Goal: Task Accomplishment & Management: Manage account settings

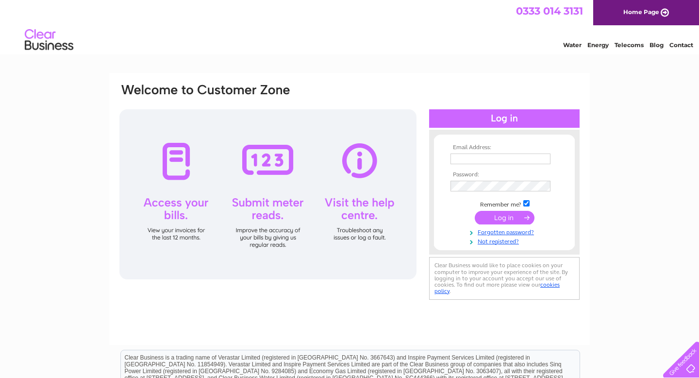
click at [467, 158] on input "text" at bounding box center [501, 158] width 100 height 11
type input "enquiries@perfect-manors.com"
click at [506, 219] on input "submit" at bounding box center [505, 218] width 60 height 14
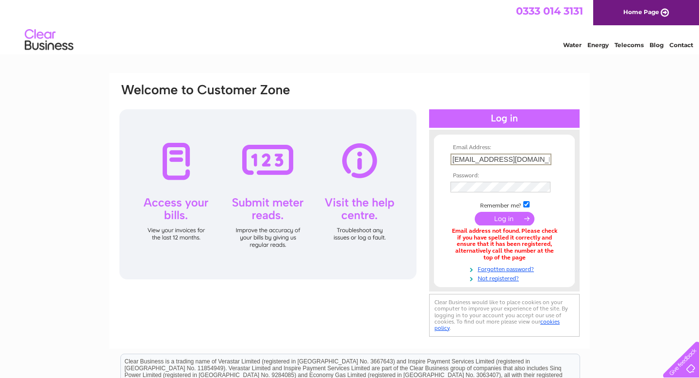
click at [499, 160] on input "enquiries@perfect-manors.com" at bounding box center [501, 159] width 101 height 12
type input "laceysmj@gmail.com"
click at [499, 216] on input "submit" at bounding box center [505, 218] width 60 height 14
click at [562, 201] on form "Email Address: laceysmj@gmail.com Password:" at bounding box center [504, 212] width 141 height 136
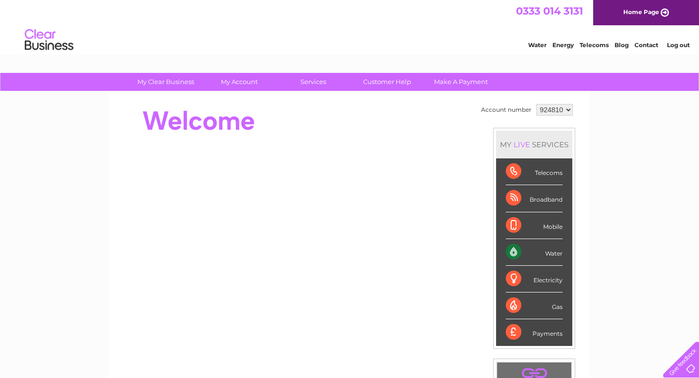
click at [679, 43] on link "Log out" at bounding box center [678, 44] width 23 height 7
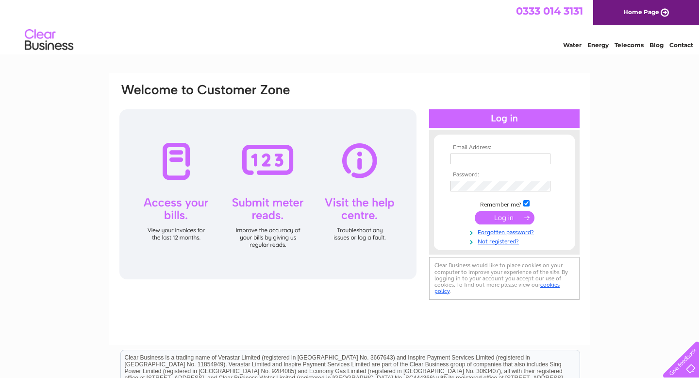
click at [545, 156] on input "text" at bounding box center [501, 158] width 100 height 11
type input "[EMAIL_ADDRESS][DOMAIN_NAME]"
click at [458, 170] on tbody "Email Address: laceysmj@gmail.com Password: Remember me?" at bounding box center [504, 195] width 113 height 102
click at [612, 174] on div "Email Address: laceysmj@gmail.com Password:" at bounding box center [349, 292] width 699 height 438
click at [528, 202] on input "checkbox" at bounding box center [527, 203] width 6 height 6
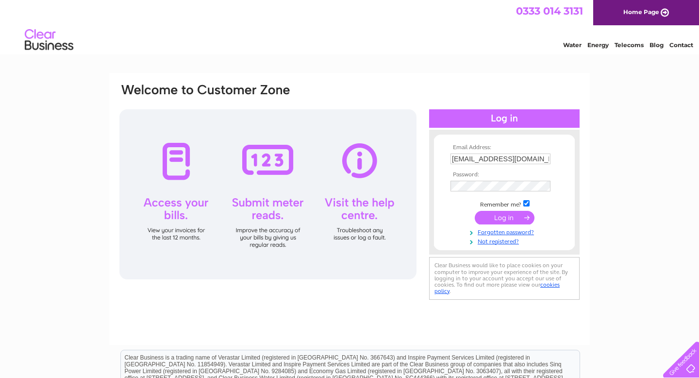
checkbox input "false"
click at [503, 218] on input "submit" at bounding box center [505, 218] width 60 height 14
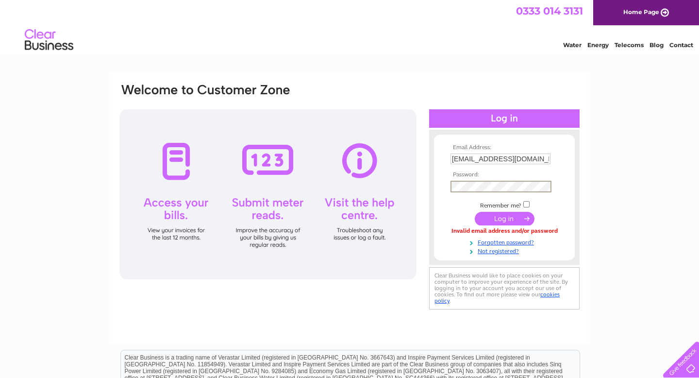
click at [509, 217] on input "submit" at bounding box center [505, 219] width 60 height 14
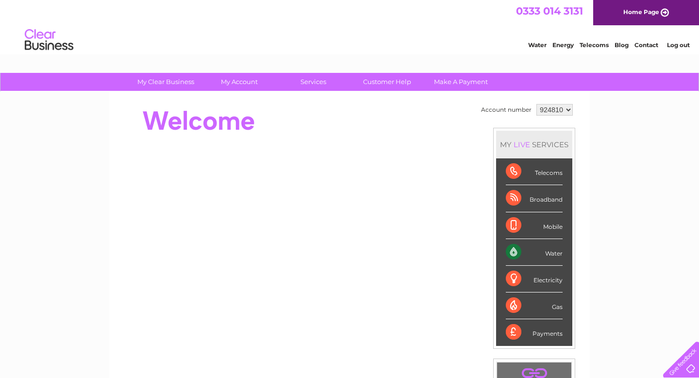
click at [682, 44] on link "Log out" at bounding box center [678, 44] width 23 height 7
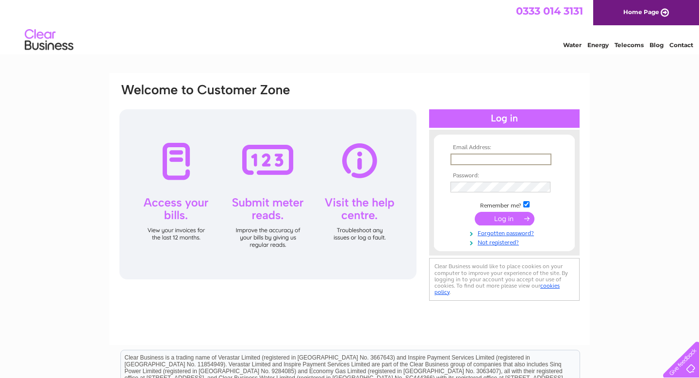
click at [480, 160] on input "text" at bounding box center [501, 159] width 101 height 12
type input "[EMAIL_ADDRESS][DOMAIN_NAME]"
click at [445, 179] on form "Email Address: laceysmj@gmail.com Password:" at bounding box center [504, 195] width 141 height 102
click at [446, 211] on form "Email Address: laceysmj@gmail.com Password:" at bounding box center [504, 195] width 141 height 102
click at [527, 204] on input "checkbox" at bounding box center [527, 203] width 6 height 6
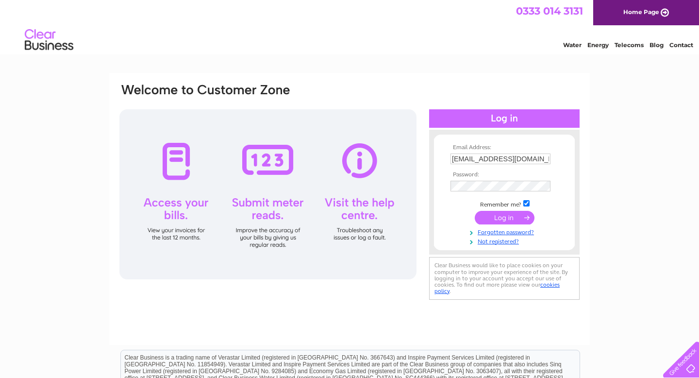
checkbox input "false"
click at [508, 217] on input "submit" at bounding box center [505, 218] width 60 height 14
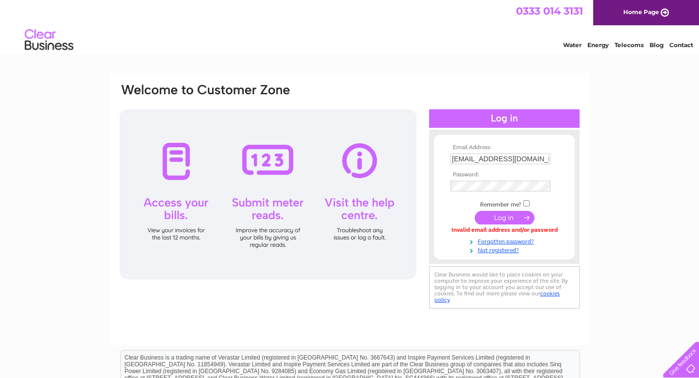
click at [605, 149] on div "Email Address: [EMAIL_ADDRESS][DOMAIN_NAME] Password:" at bounding box center [349, 292] width 699 height 438
click at [521, 161] on input "[EMAIL_ADDRESS][DOMAIN_NAME]" at bounding box center [501, 159] width 101 height 12
click at [444, 176] on form "Email Address: [EMAIL_ADDRESS][DOMAIN_NAME] Password:" at bounding box center [504, 199] width 141 height 111
click at [466, 210] on td at bounding box center [504, 217] width 113 height 18
click at [503, 218] on input "submit" at bounding box center [505, 218] width 60 height 14
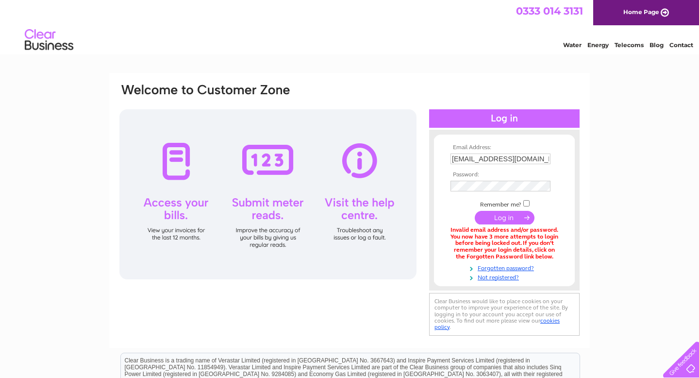
click at [557, 201] on td "Remember me?" at bounding box center [504, 204] width 113 height 10
click at [508, 216] on input "submit" at bounding box center [505, 218] width 60 height 14
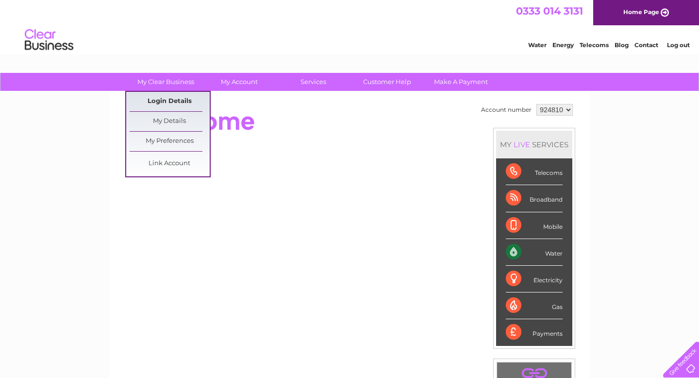
click at [178, 102] on link "Login Details" at bounding box center [170, 101] width 80 height 19
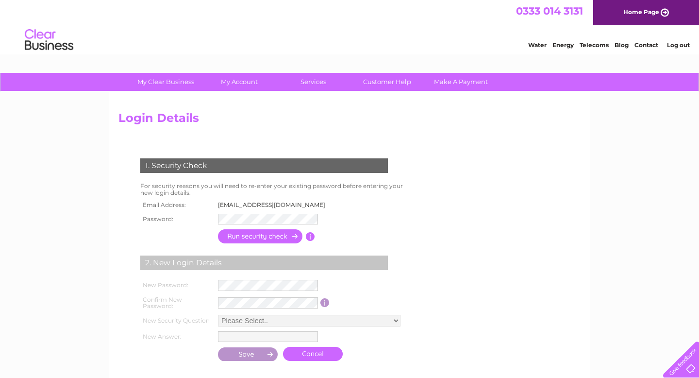
click at [357, 226] on div "1. Security Check For security reasons you will need to re-enter your existing …" at bounding box center [266, 256] width 295 height 215
click at [253, 235] on input "button" at bounding box center [260, 236] width 85 height 14
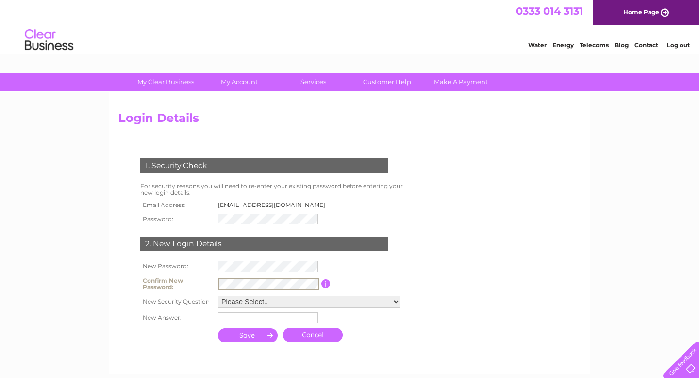
click at [394, 303] on select "Please Select.. In what town or city was your first job? In what town or city d…" at bounding box center [309, 302] width 183 height 12
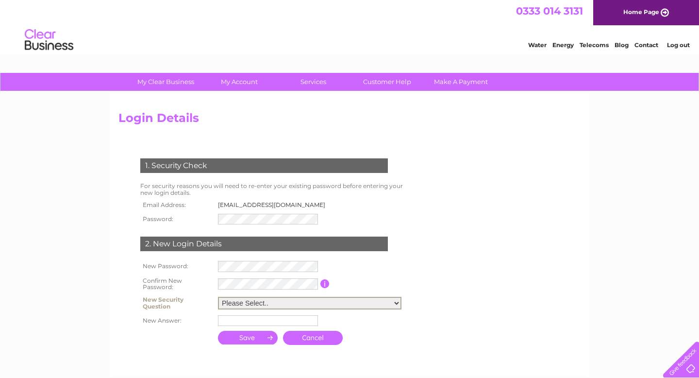
select select "5"
click at [218, 297] on select "Please Select.. In what town or city was your first job? In what town or city d…" at bounding box center [310, 303] width 184 height 13
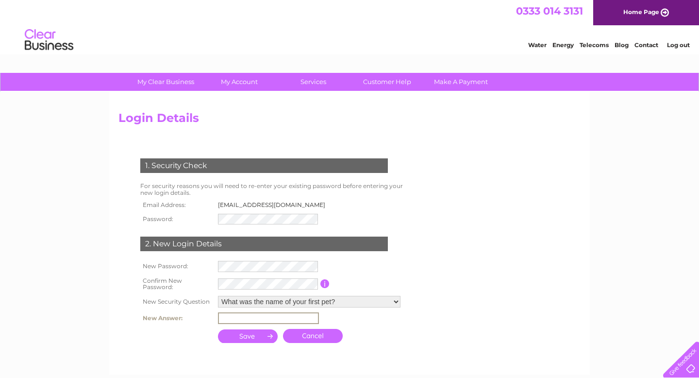
click at [260, 322] on input "text" at bounding box center [268, 318] width 101 height 12
type input "Emma"
click at [253, 337] on input "submit" at bounding box center [248, 336] width 60 height 14
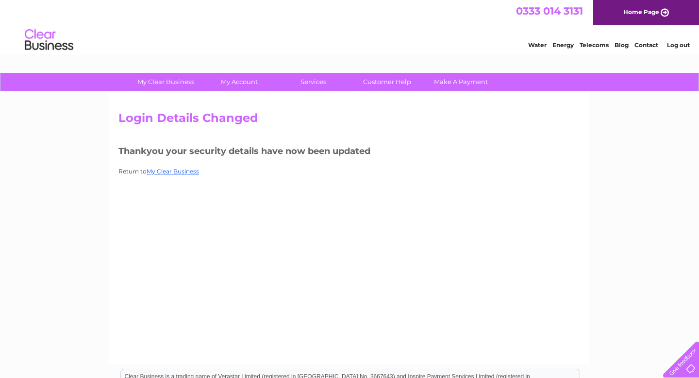
click at [679, 43] on link "Log out" at bounding box center [678, 44] width 23 height 7
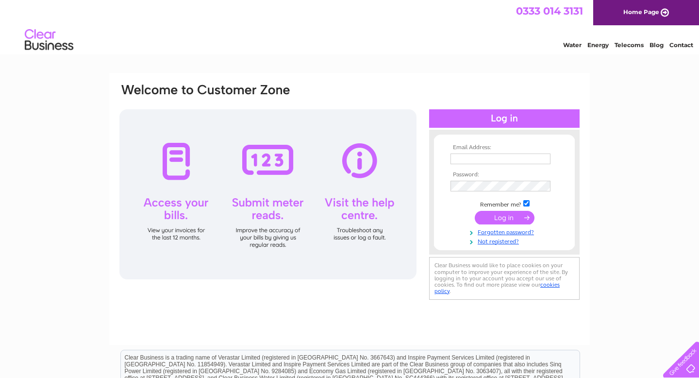
click at [481, 160] on input "text" at bounding box center [501, 158] width 100 height 11
type input "[EMAIL_ADDRESS][DOMAIN_NAME]"
click at [425, 181] on div "Email Address: [EMAIL_ADDRESS][DOMAIN_NAME] Password:" at bounding box center [350, 193] width 462 height 221
click at [447, 214] on form "Email Address: [EMAIL_ADDRESS][DOMAIN_NAME] Password:" at bounding box center [504, 195] width 141 height 102
click at [513, 217] on input "submit" at bounding box center [505, 218] width 60 height 14
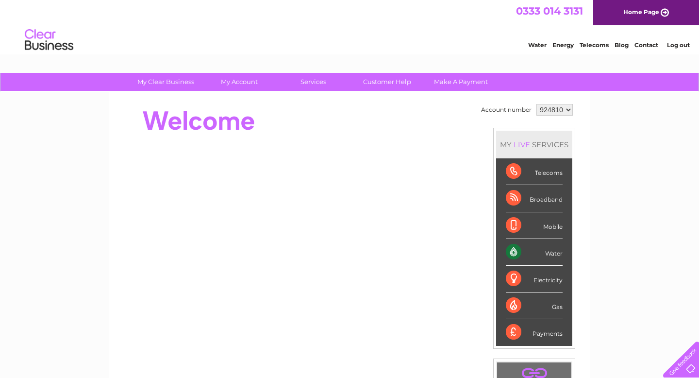
click at [568, 110] on select "924810 948291 964991 965377" at bounding box center [555, 110] width 36 height 12
click at [678, 46] on link "Log out" at bounding box center [678, 44] width 23 height 7
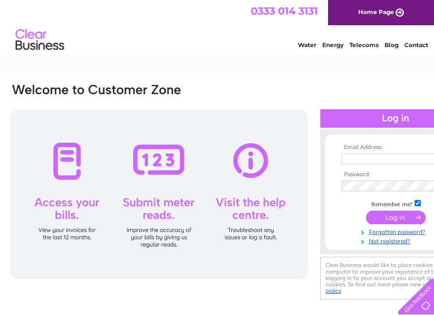
click at [362, 159] on input "text" at bounding box center [391, 158] width 100 height 11
type input "laceysmj@gmail.com"
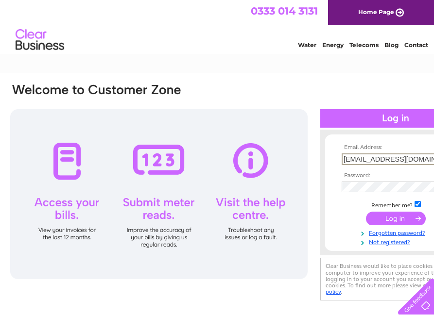
click at [395, 220] on input "submit" at bounding box center [396, 219] width 60 height 14
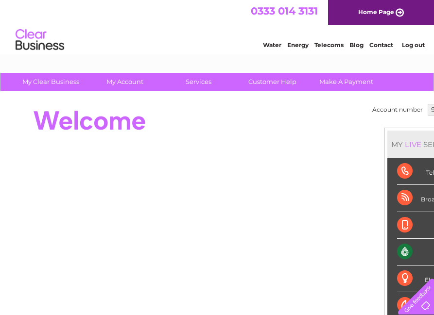
click at [412, 43] on link "Log out" at bounding box center [413, 44] width 23 height 7
